Goal: Task Accomplishment & Management: Complete application form

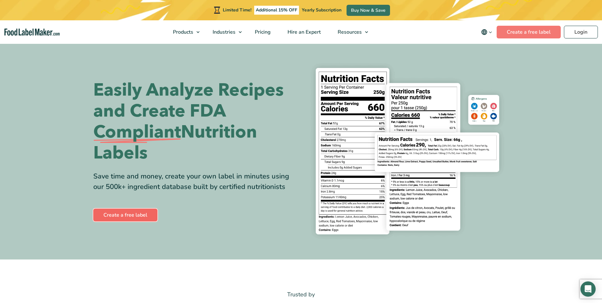
click at [139, 216] on link "Create a free label" at bounding box center [125, 214] width 64 height 13
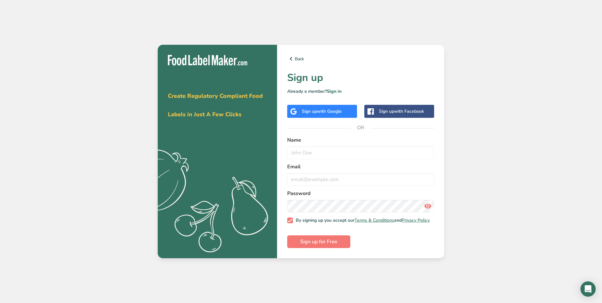
click at [325, 112] on span "with Google" at bounding box center [329, 111] width 25 height 6
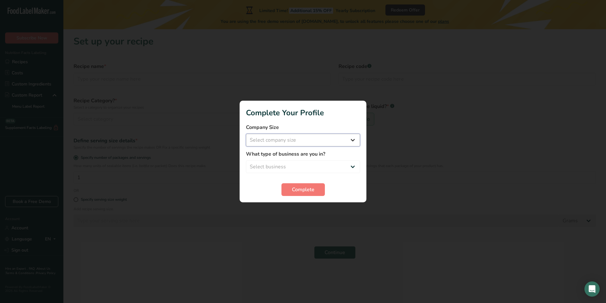
click at [309, 140] on select "Select company size Fewer than 10 Employees 10 to 50 Employees 51 to 500 Employ…" at bounding box center [303, 140] width 114 height 13
select select "1"
click at [246, 134] on select "Select company size Fewer than 10 Employees 10 to 50 Employees 51 to 500 Employ…" at bounding box center [303, 140] width 114 height 13
click at [303, 166] on select "Select business Packaged Food Manufacturer Restaurant & Cafe Bakery Meal Plans …" at bounding box center [303, 166] width 114 height 13
select select "3"
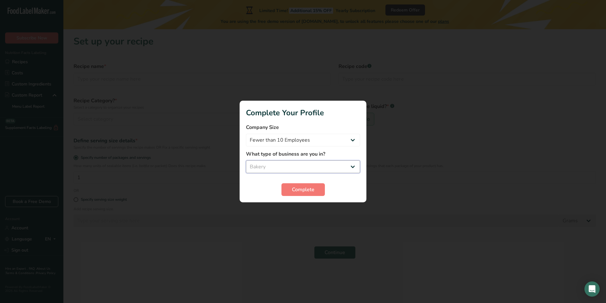
click at [246, 160] on select "Select business Packaged Food Manufacturer Restaurant & Cafe Bakery Meal Plans …" at bounding box center [303, 166] width 114 height 13
click at [306, 191] on span "Complete" at bounding box center [303, 190] width 23 height 8
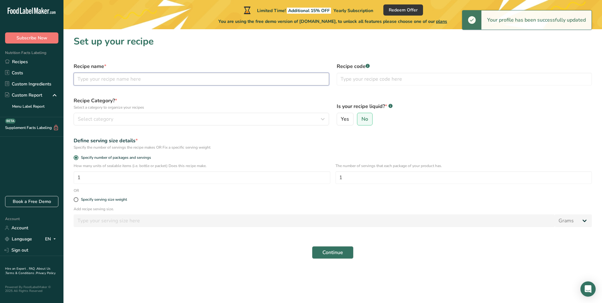
click at [141, 79] on input "text" at bounding box center [201, 79] width 255 height 13
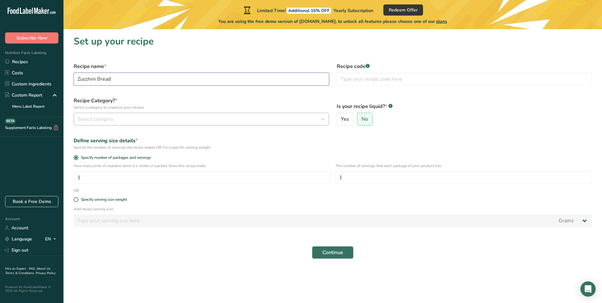
type input "Zucchini Bread"
click at [269, 117] on div "Select category" at bounding box center [199, 119] width 243 height 8
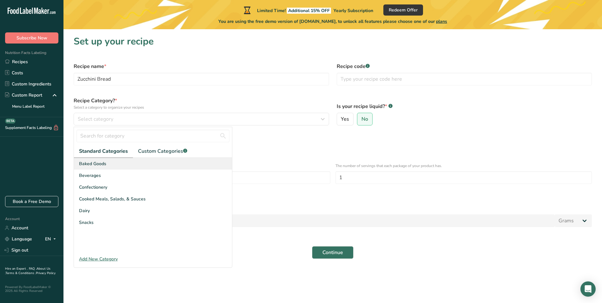
click at [123, 166] on div "Baked Goods" at bounding box center [153, 164] width 158 height 12
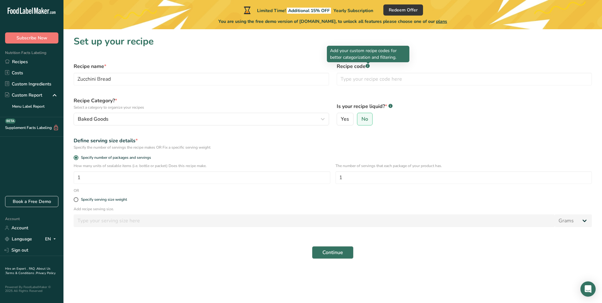
click at [367, 66] on rect at bounding box center [367, 66] width 4 height 4
click at [367, 67] on rect at bounding box center [367, 66] width 4 height 4
click at [365, 81] on input "text" at bounding box center [464, 79] width 255 height 13
type input "01"
click at [363, 118] on span "No" at bounding box center [364, 119] width 7 height 6
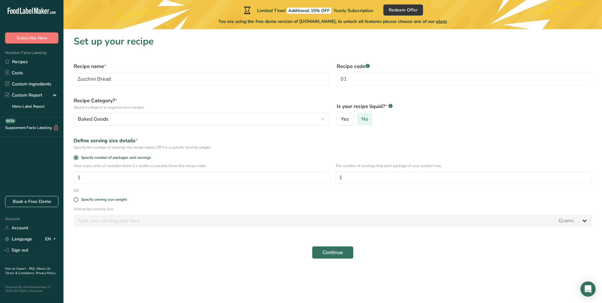
click at [361, 118] on input "No" at bounding box center [359, 119] width 4 height 4
click at [324, 256] on span "Continue" at bounding box center [332, 252] width 21 height 8
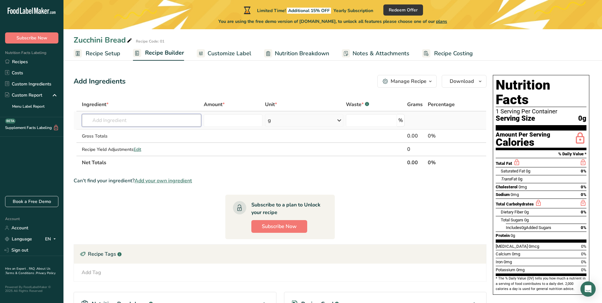
click at [154, 119] on input "text" at bounding box center [141, 120] width 119 height 13
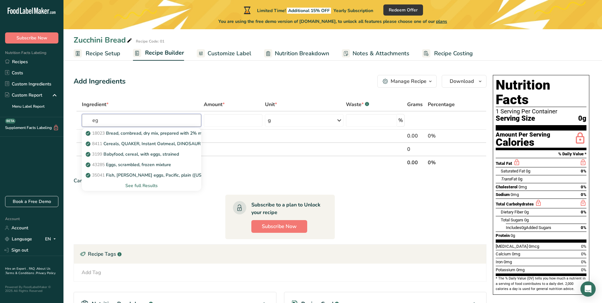
type input "e"
type input "Egg"
click at [102, 175] on span "1124" at bounding box center [97, 175] width 10 height 6
type input "Egg, white, raw, fresh"
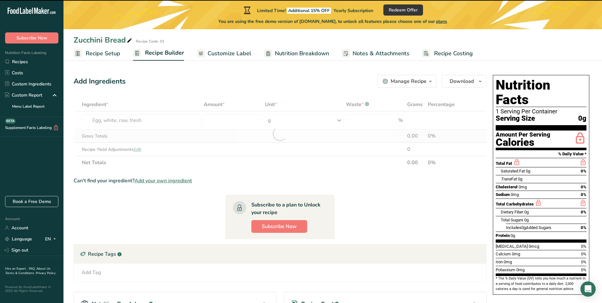
type input "0"
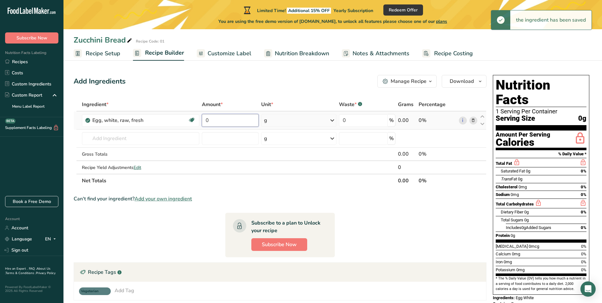
click at [238, 125] on input "0" at bounding box center [230, 120] width 56 height 13
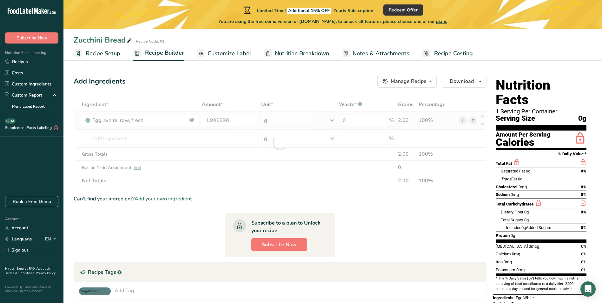
click at [331, 121] on div "Ingredient * Amount * Unit * Waste * .a-a{fill:#347362;}.b-a{fill:#fff;} Grams …" at bounding box center [280, 142] width 413 height 89
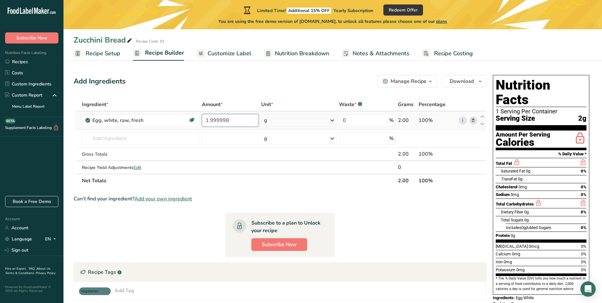
click at [232, 121] on input "1.999998" at bounding box center [230, 120] width 56 height 13
type input "1"
type input "2"
click at [180, 144] on div "Ingredient * Amount * Unit * Waste * .a-a{fill:#347362;}.b-a{fill:#fff;} Grams …" at bounding box center [280, 142] width 413 height 89
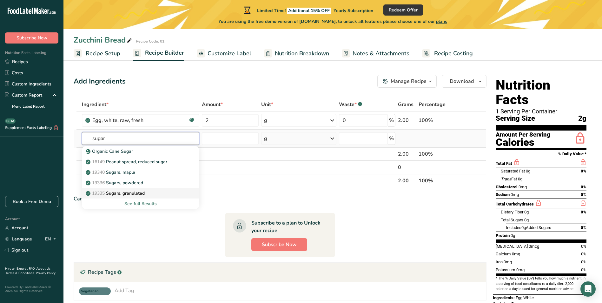
type input "sugar"
click at [141, 192] on p "19335 Sugars, granulated" at bounding box center [116, 193] width 58 height 7
type input "Sugars, granulated"
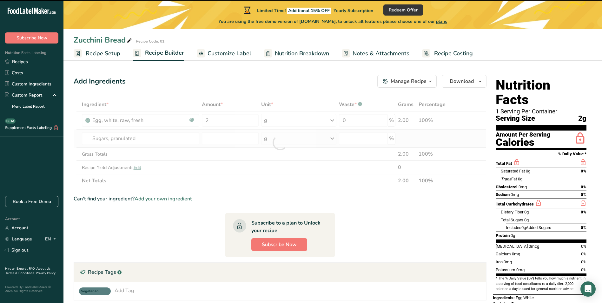
type input "0"
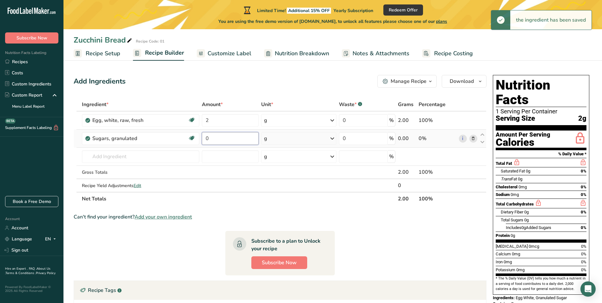
click at [236, 139] on input "0" at bounding box center [230, 138] width 56 height 13
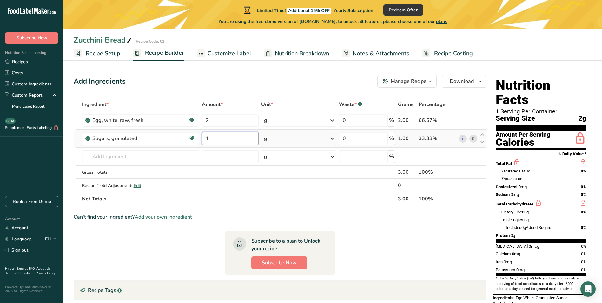
type input "1"
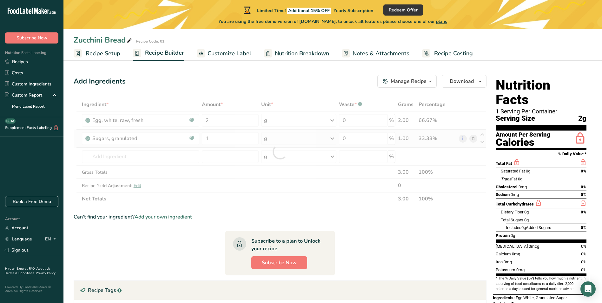
click at [303, 143] on div "Ingredient * Amount * Unit * Waste * .a-a{fill:#347362;}.b-a{fill:#fff;} Grams …" at bounding box center [280, 152] width 413 height 108
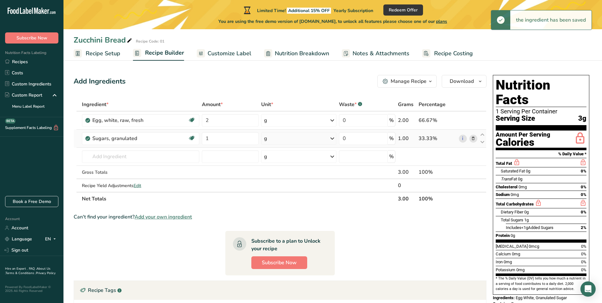
click at [328, 139] on div "g" at bounding box center [298, 138] width 75 height 13
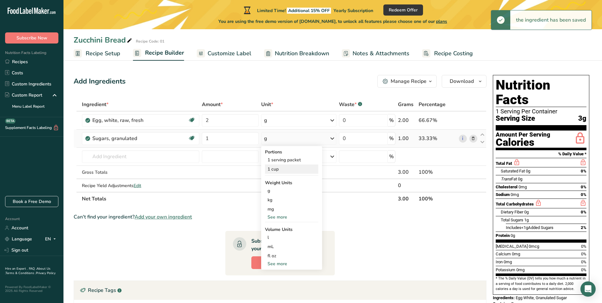
click at [289, 172] on div "1 cup" at bounding box center [291, 168] width 53 height 9
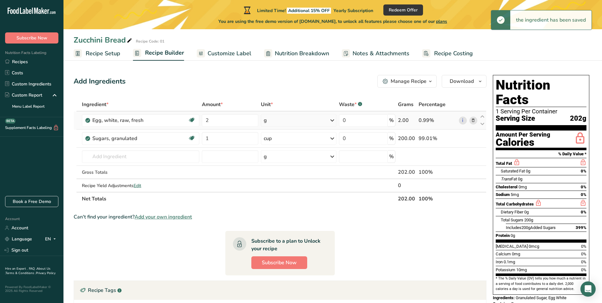
click at [331, 123] on icon at bounding box center [332, 119] width 8 height 11
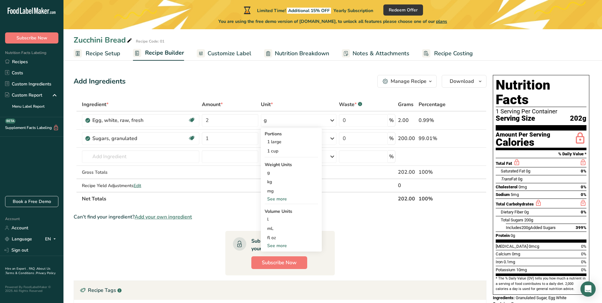
click at [343, 219] on div "Can't find your ingredient? Add your own ingredient" at bounding box center [280, 217] width 413 height 8
click at [131, 158] on input "text" at bounding box center [141, 156] width 118 height 13
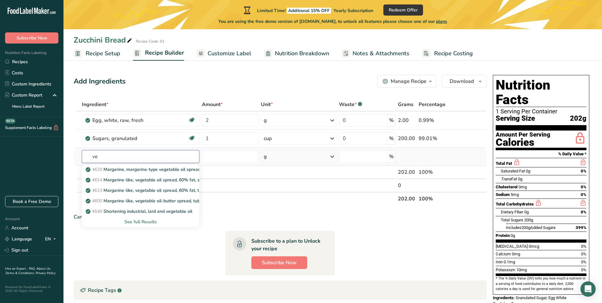
type input "v"
type input "cooking oil"
click at [139, 181] on p "4679 Oil, PAM cooking spray, original" at bounding box center [140, 179] width 106 height 7
type input "Oil, PAM cooking spray, original"
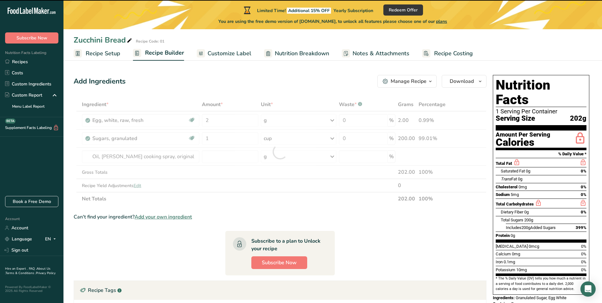
type input "0"
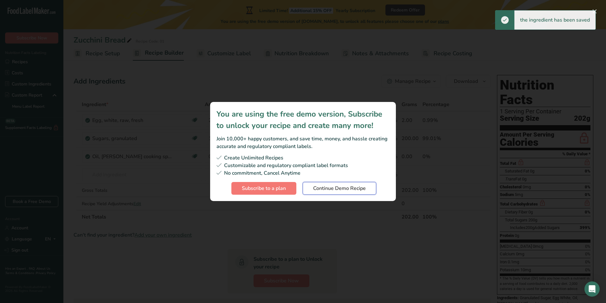
click at [342, 186] on span "Continue Demo Recipe" at bounding box center [339, 188] width 53 height 8
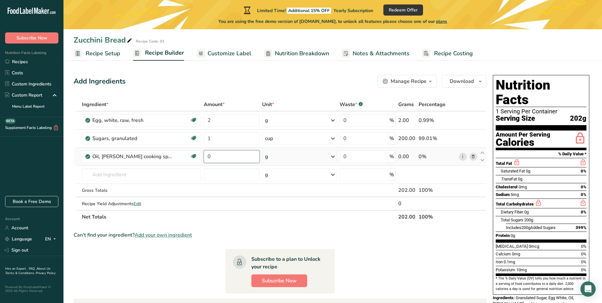
click at [233, 160] on input "0" at bounding box center [232, 156] width 56 height 13
type input "1.5"
click at [335, 160] on div "Ingredient * Amount * Unit * Waste * .a-a{fill:#347362;}.b-a{fill:#fff;} Grams …" at bounding box center [280, 161] width 413 height 126
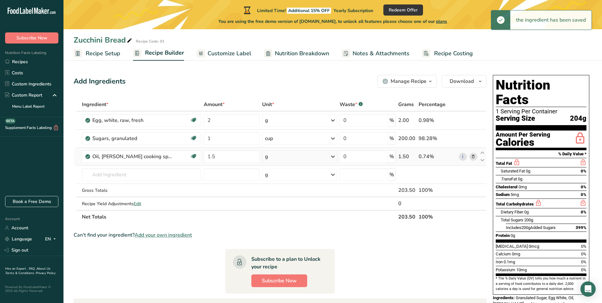
click at [331, 158] on icon at bounding box center [333, 156] width 8 height 11
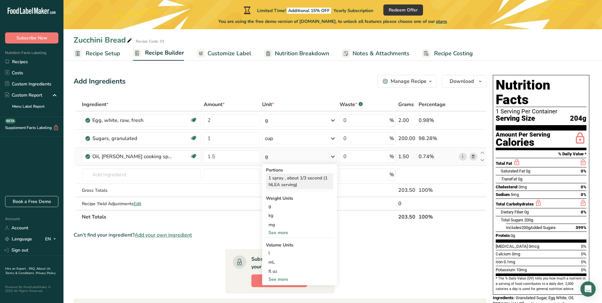
click at [301, 181] on div "1 spray , about 1/3 second (1 NLEA serving)" at bounding box center [299, 181] width 67 height 16
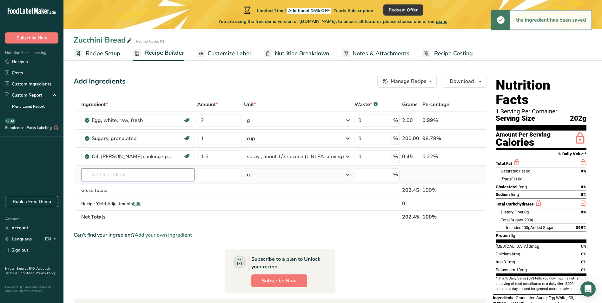
click at [160, 178] on input "text" at bounding box center [137, 174] width 113 height 13
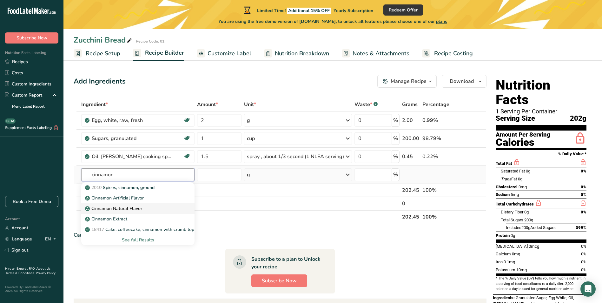
type input "cinnamon"
click at [135, 208] on p "Cinnamon Natural Flavor" at bounding box center [114, 208] width 56 height 7
type input "Cinnamon Natural Flavor"
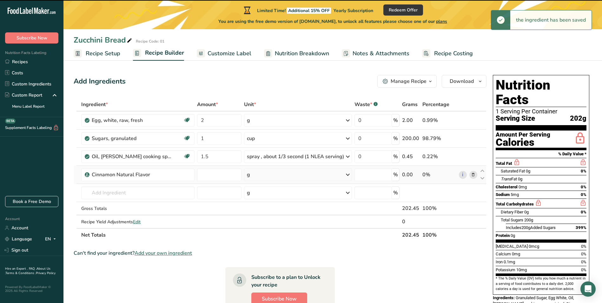
type input "0"
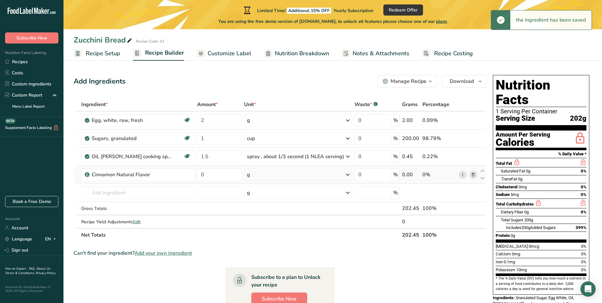
click at [342, 175] on div "g" at bounding box center [298, 174] width 108 height 13
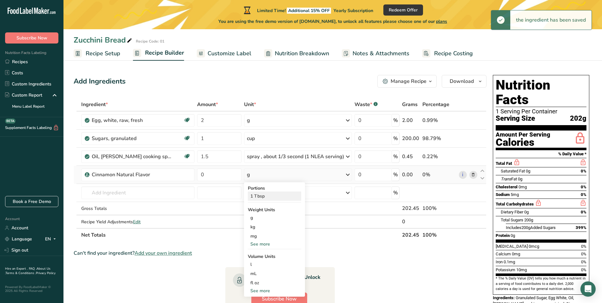
click at [265, 195] on div "1 Tbsp" at bounding box center [274, 195] width 53 height 9
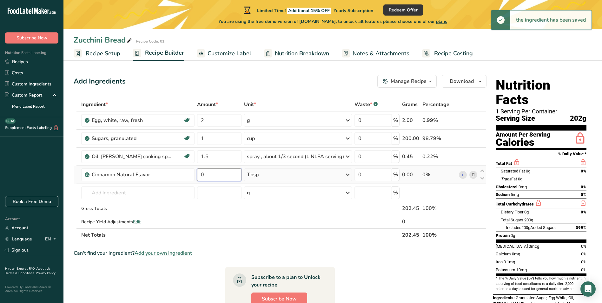
click at [216, 178] on input "0" at bounding box center [219, 174] width 44 height 13
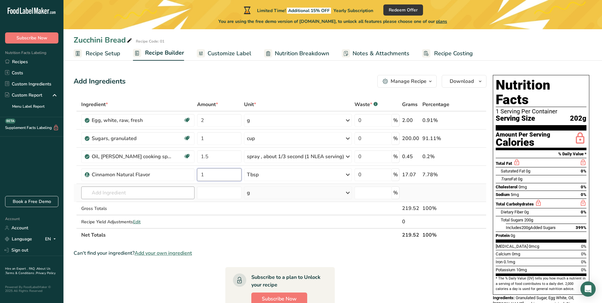
type input "1"
click at [164, 191] on div "Ingredient * Amount * Unit * Waste * .a-a{fill:#347362;}.b-a{fill:#fff;} Grams …" at bounding box center [280, 170] width 413 height 144
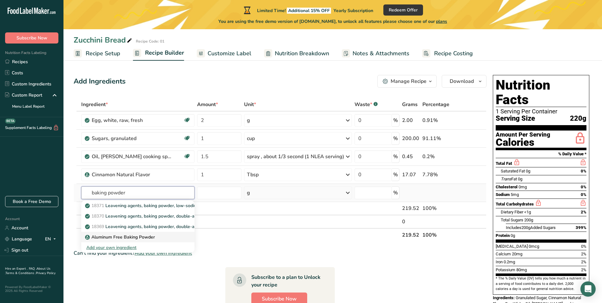
type input "baking powder"
click at [158, 235] on div "Aluminum Free Baking Powder" at bounding box center [132, 236] width 93 height 7
type input "Aluminum Free Baking Powder"
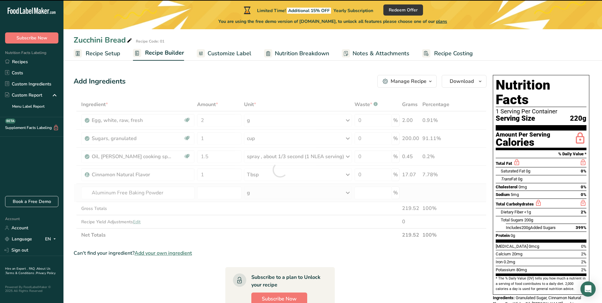
type input "0"
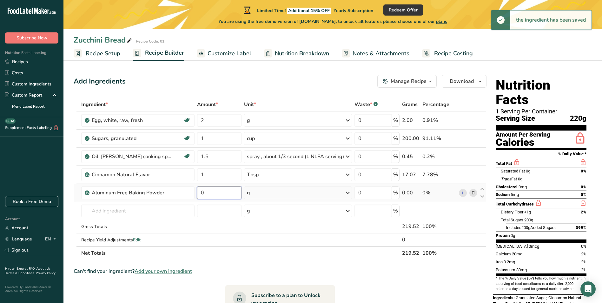
click at [222, 196] on input "0" at bounding box center [219, 192] width 44 height 13
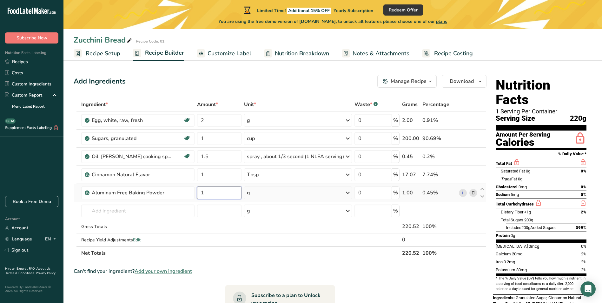
type input "1"
click at [306, 193] on div "Ingredient * Amount * Unit * Waste * .a-a{fill:#347362;}.b-a{fill:#fff;} Grams …" at bounding box center [280, 179] width 413 height 162
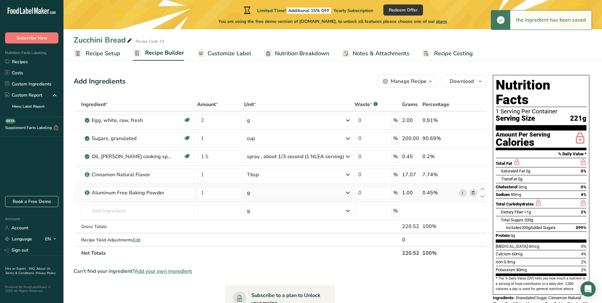
click at [346, 194] on icon at bounding box center [348, 192] width 8 height 11
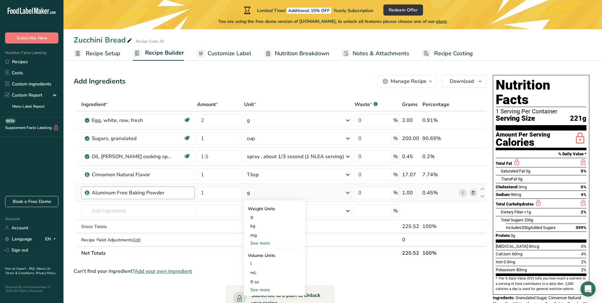
click at [181, 191] on div "Aluminum Free Baking Powder" at bounding box center [141, 193] width 99 height 8
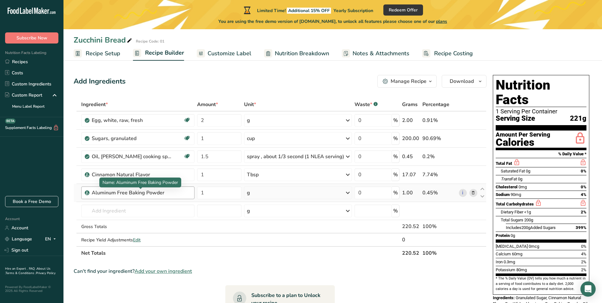
click at [169, 193] on div "Aluminum Free Baking Powder" at bounding box center [131, 193] width 79 height 8
drag, startPoint x: 169, startPoint y: 193, endPoint x: 81, endPoint y: 199, distance: 88.1
click at [81, 199] on td "Aluminum Free Baking Powder" at bounding box center [138, 193] width 116 height 18
click at [165, 194] on div "Aluminum Free Baking Powder" at bounding box center [131, 193] width 79 height 8
click at [165, 192] on div "Aluminum Free Baking Powder" at bounding box center [131, 193] width 79 height 8
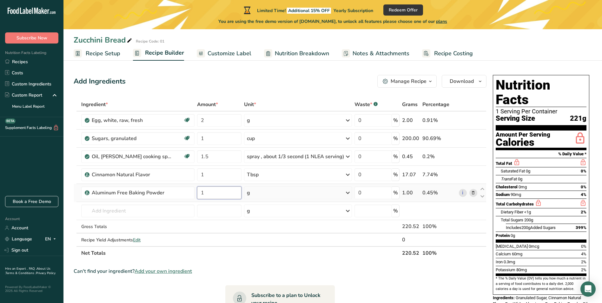
click at [208, 193] on input "1" at bounding box center [219, 192] width 44 height 13
click at [260, 199] on div "Ingredient * Amount * Unit * Waste * .a-a{fill:#347362;}.b-a{fill:#fff;} Grams …" at bounding box center [280, 179] width 413 height 162
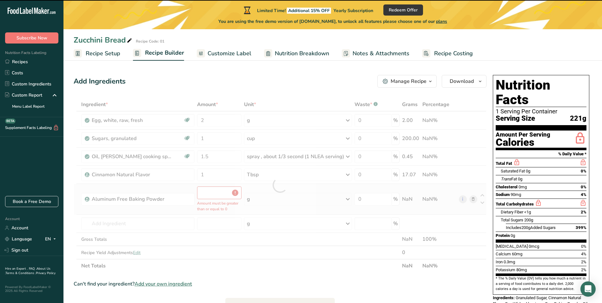
click at [223, 199] on td "Amount must be greater than or equal to 0" at bounding box center [219, 199] width 47 height 31
type input "0"
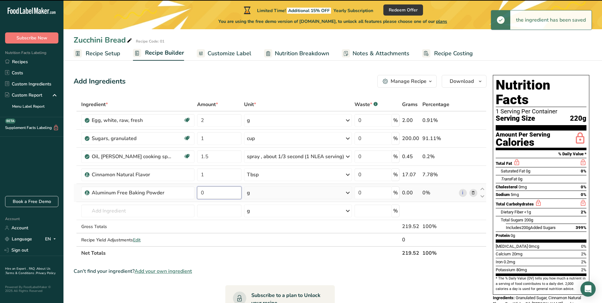
click at [216, 196] on input "0" at bounding box center [219, 192] width 44 height 13
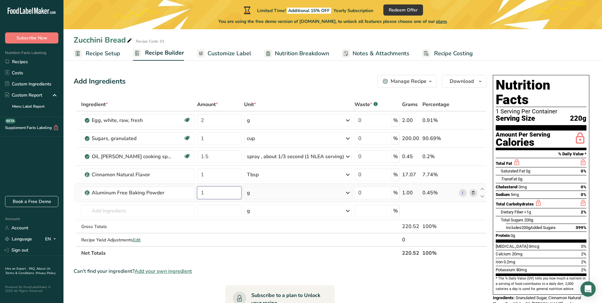
type input "1"
click at [347, 192] on div "Ingredient * Amount * Unit * Waste * .a-a{fill:#347362;}.b-a{fill:#fff;} Grams …" at bounding box center [280, 179] width 413 height 162
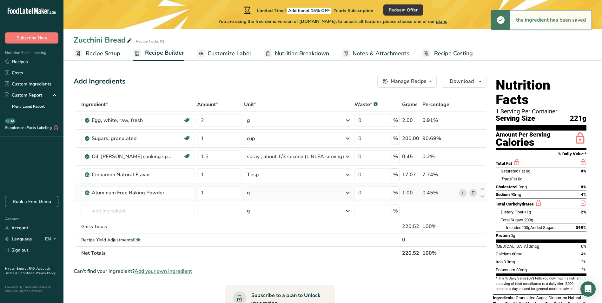
click at [346, 194] on icon at bounding box center [348, 192] width 8 height 11
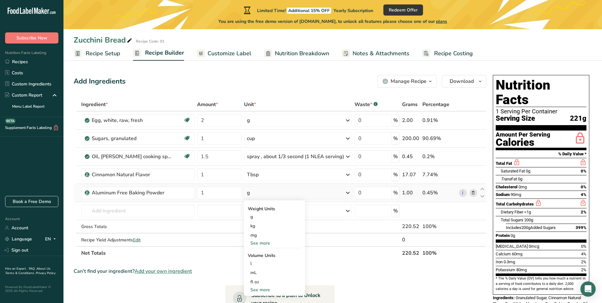
click at [269, 242] on div "See more" at bounding box center [274, 242] width 53 height 7
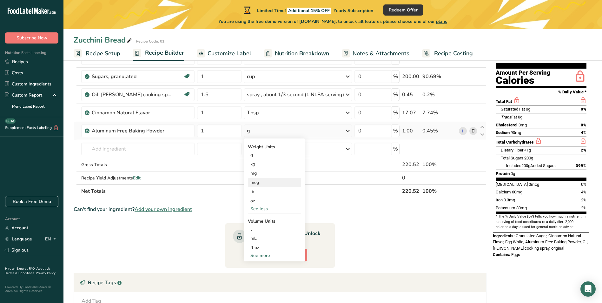
scroll to position [63, 0]
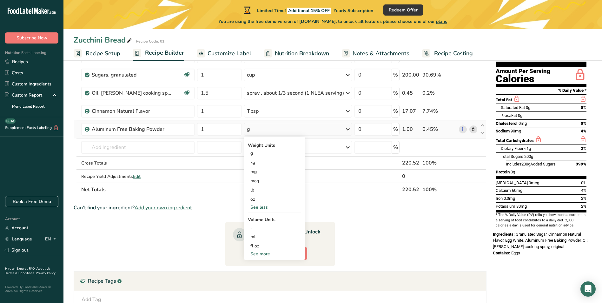
click at [262, 253] on div "See more" at bounding box center [274, 253] width 53 height 7
select select "22"
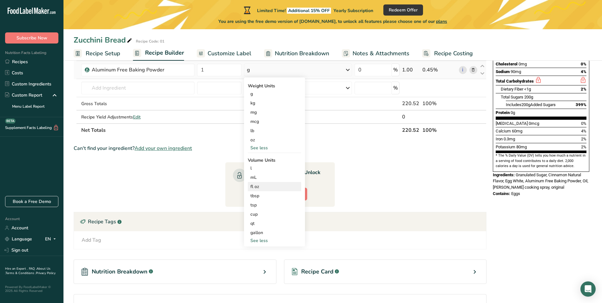
scroll to position [127, 0]
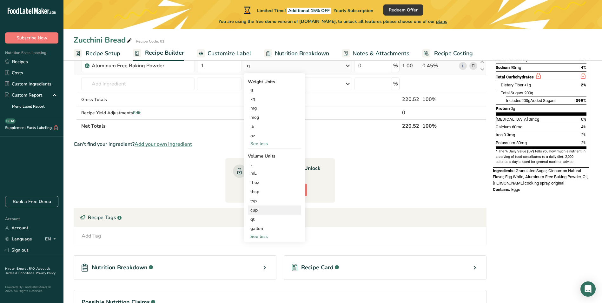
click at [268, 213] on div "cup Volume units require a density conversion. If you know your ingredient's de…" at bounding box center [274, 209] width 53 height 9
click at [278, 213] on div "cup" at bounding box center [274, 209] width 48 height 7
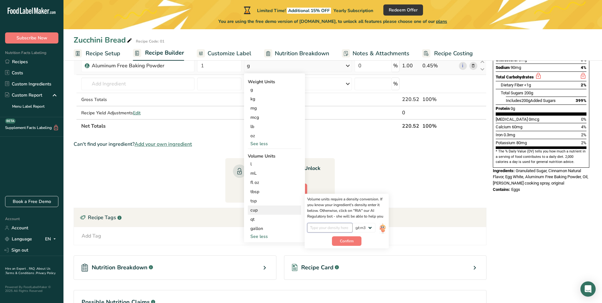
click at [345, 231] on input "number" at bounding box center [329, 228] width 45 height 10
type input "1"
click at [350, 240] on span "Confirm" at bounding box center [347, 241] width 14 height 6
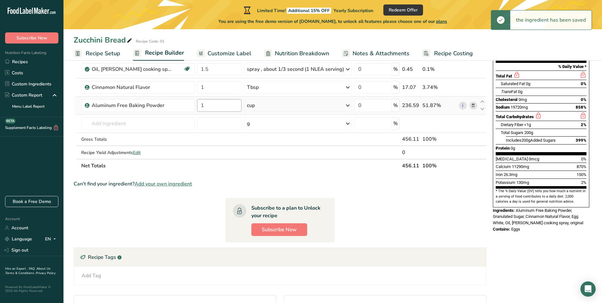
scroll to position [63, 0]
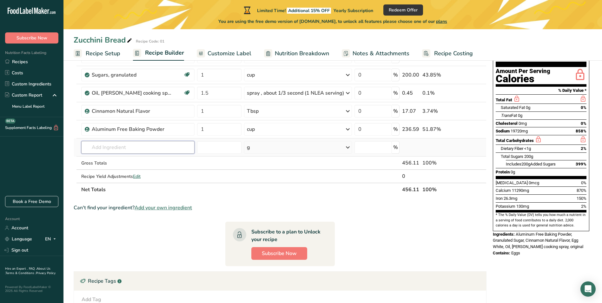
click at [127, 150] on input "text" at bounding box center [137, 147] width 113 height 13
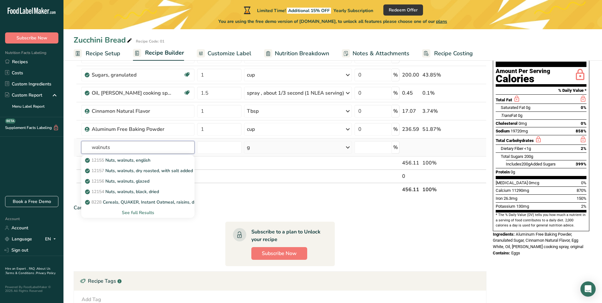
type input "walnuts"
click at [145, 211] on div "See full Results" at bounding box center [137, 212] width 103 height 7
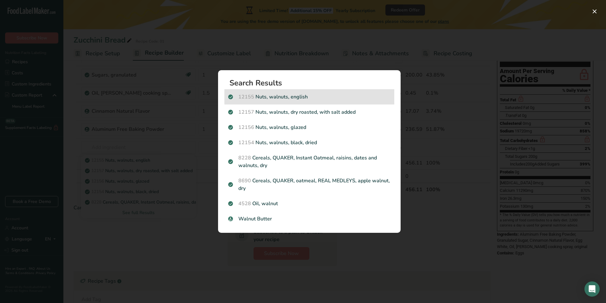
click at [290, 101] on div "12155 Nuts, walnuts, english" at bounding box center [310, 96] width 170 height 15
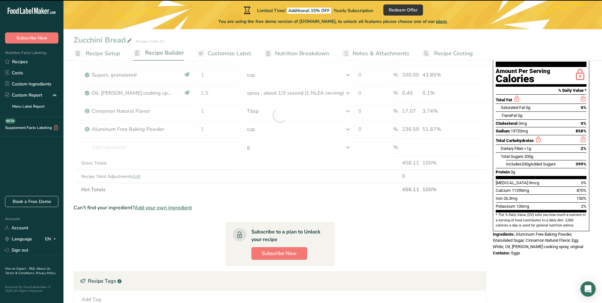
type input "0"
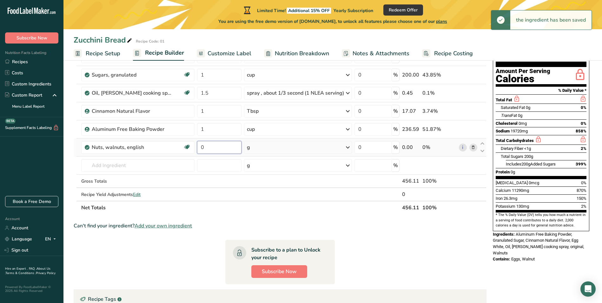
click at [214, 152] on input "0" at bounding box center [219, 147] width 44 height 13
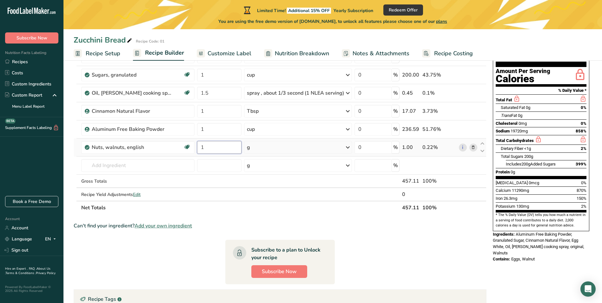
type input "1"
click at [350, 145] on div "Ingredient * Amount * Unit * Waste * .a-a{fill:#347362;}.b-a{fill:#fff;} Grams …" at bounding box center [280, 124] width 413 height 180
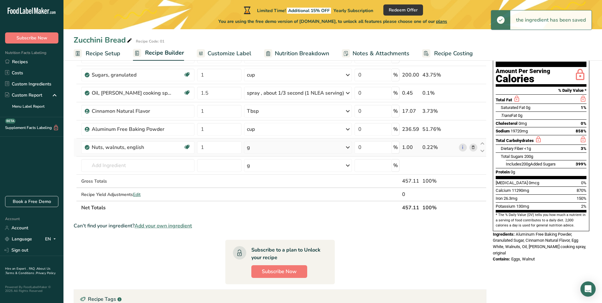
click at [346, 149] on icon at bounding box center [348, 146] width 8 height 11
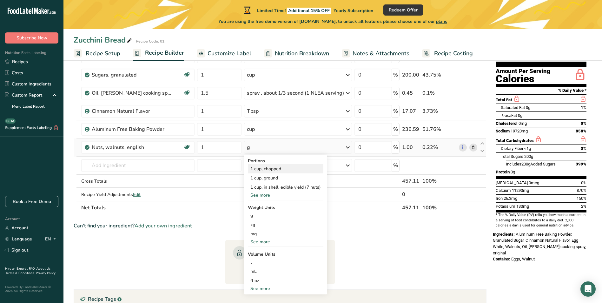
click at [283, 170] on div "1 cup, chopped" at bounding box center [285, 168] width 75 height 9
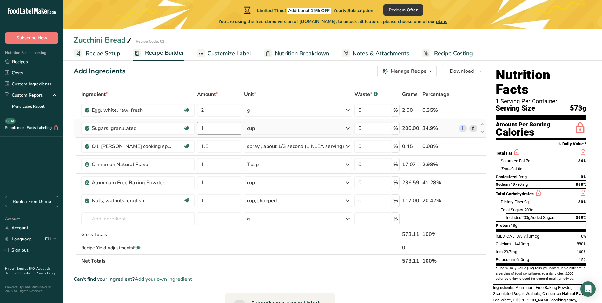
scroll to position [32, 0]
